Goal: Navigation & Orientation: Go to known website

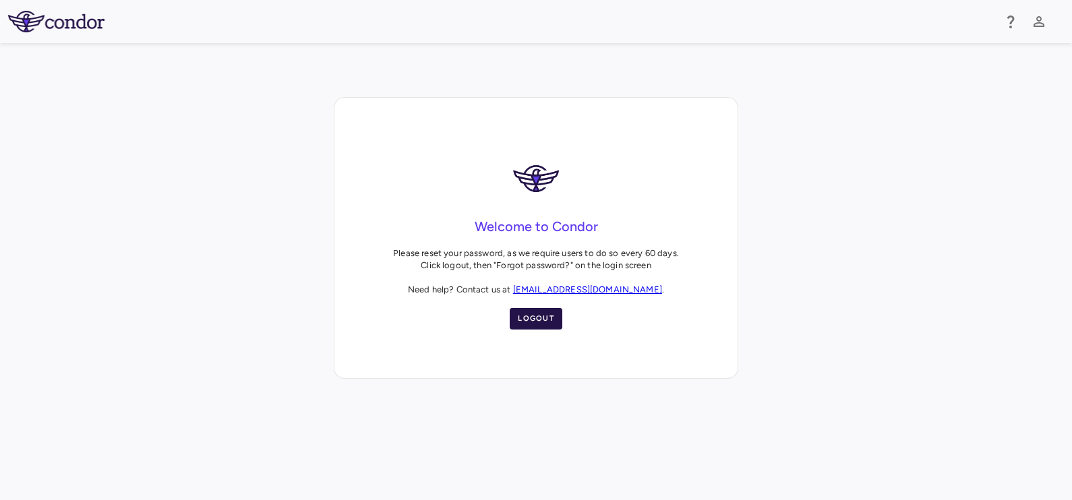
click at [548, 312] on button "Logout" at bounding box center [536, 319] width 53 height 22
